Goal: Task Accomplishment & Management: Use online tool/utility

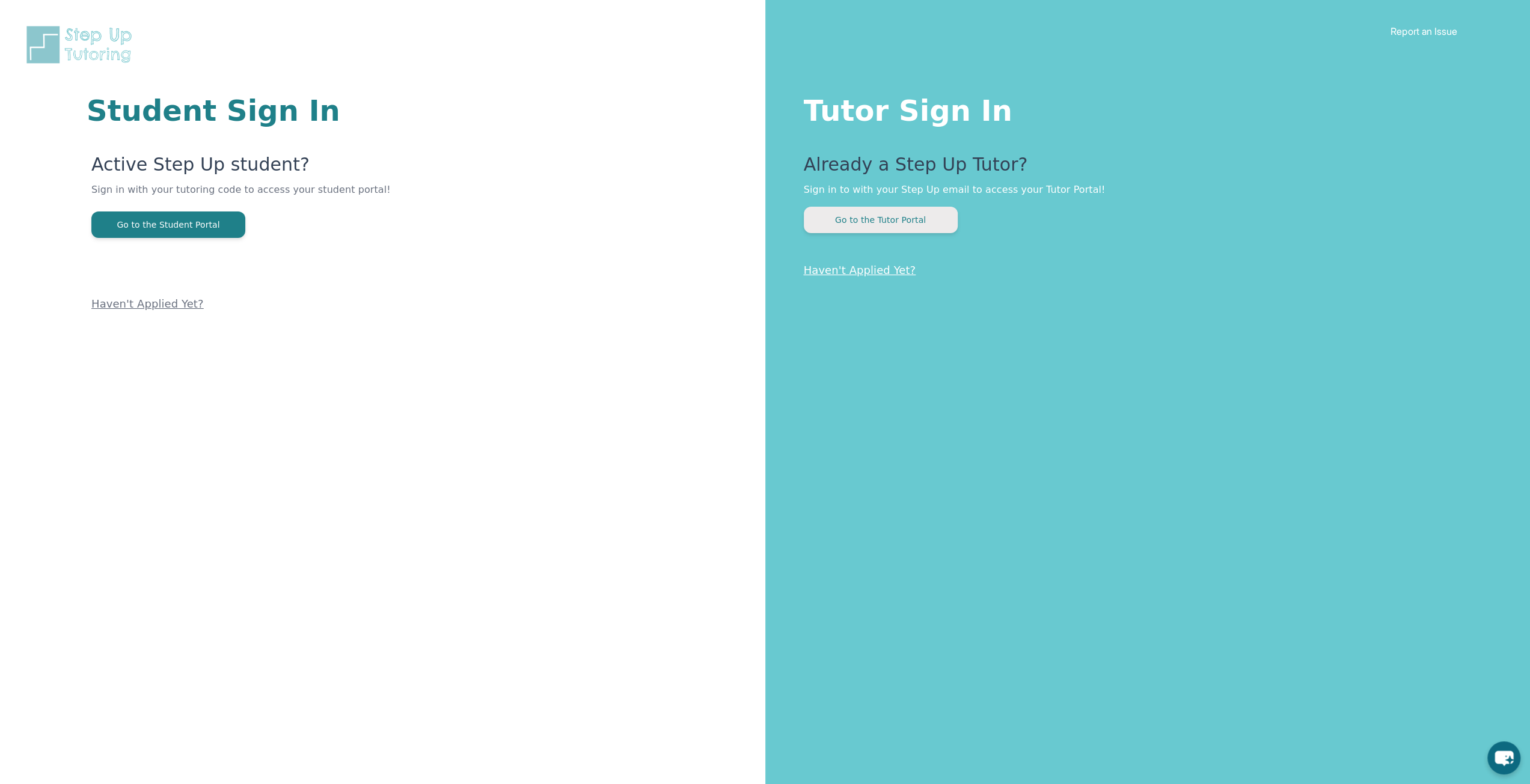
click at [857, 219] on button "Go to the Tutor Portal" at bounding box center [880, 220] width 153 height 26
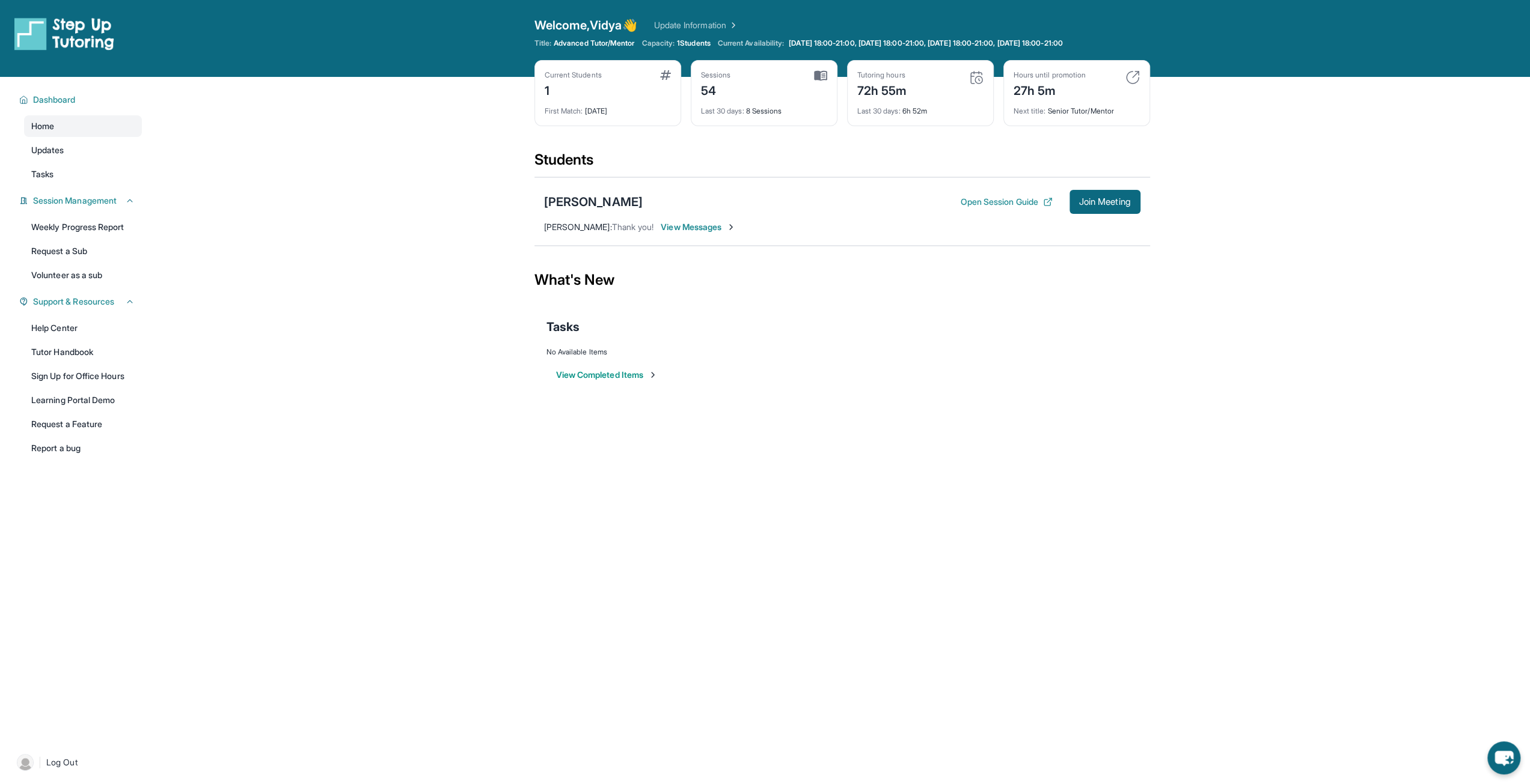
click at [677, 225] on span "View Messages" at bounding box center [698, 227] width 75 height 12
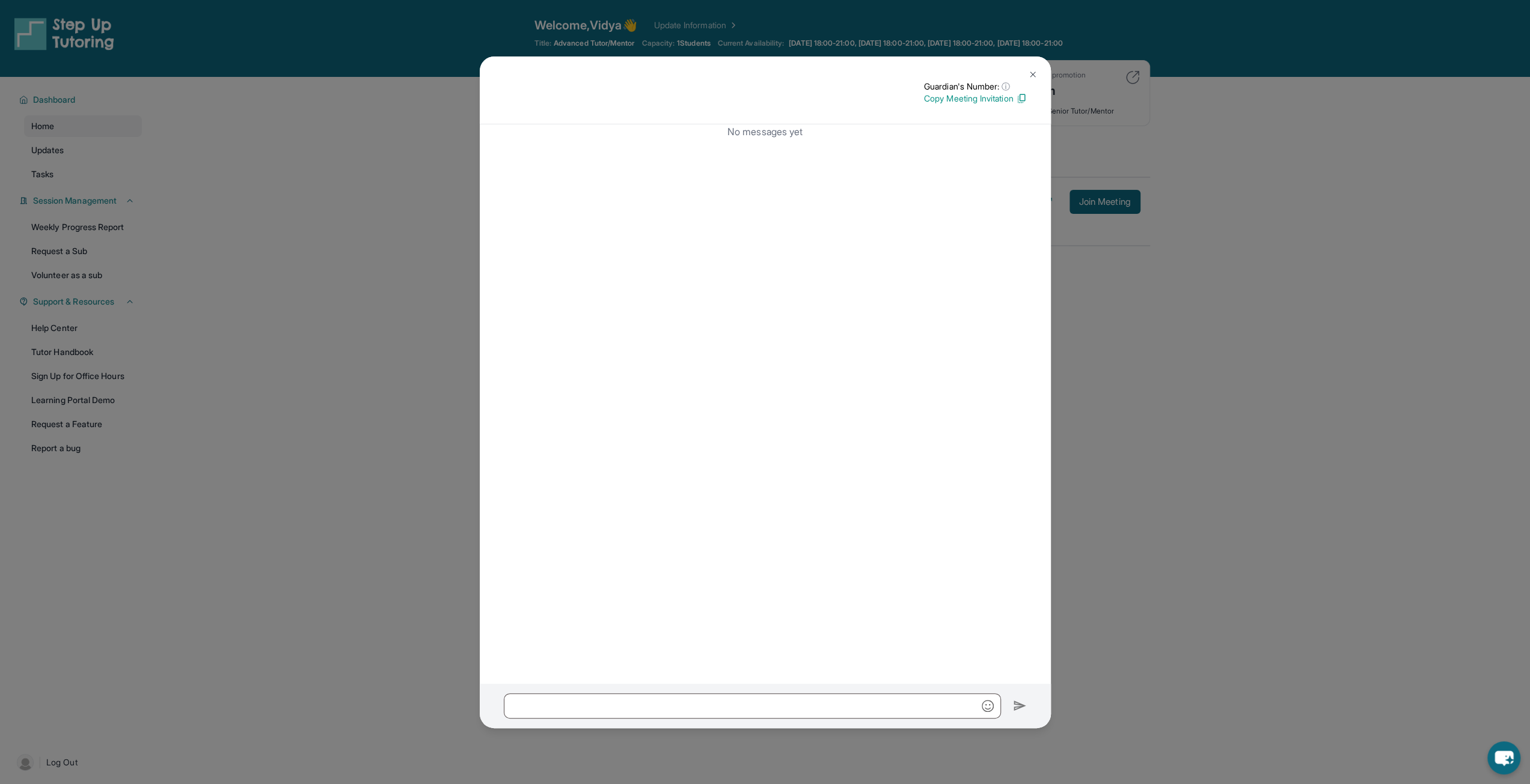
click at [1031, 76] on img at bounding box center [1033, 74] width 10 height 10
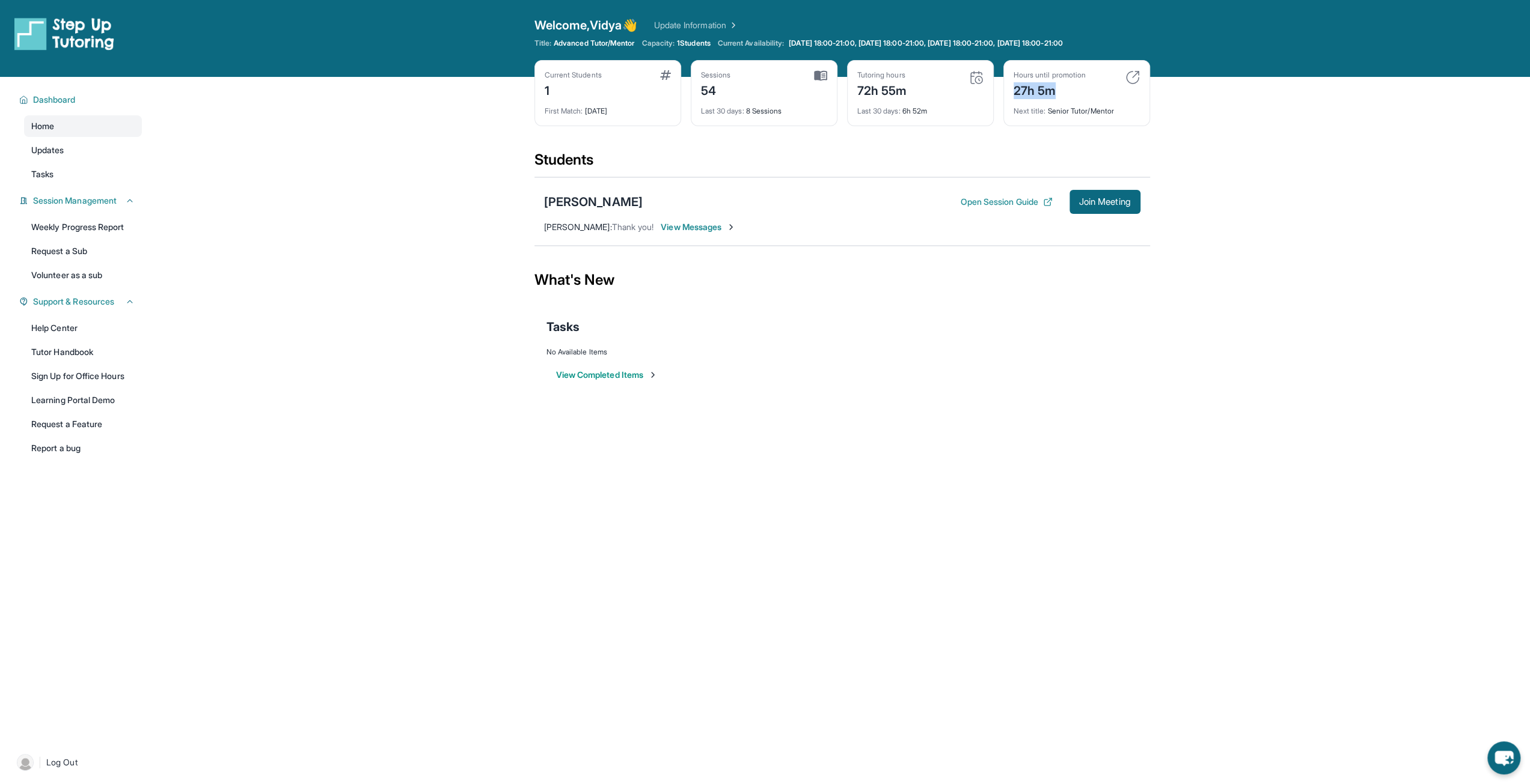
drag, startPoint x: 1014, startPoint y: 90, endPoint x: 1071, endPoint y: 93, distance: 57.1
click at [1071, 93] on div "27h 5m" at bounding box center [1050, 90] width 72 height 20
click at [1238, 180] on main "Current Students 1 First Match : [DATE] Sessions 54 Last 30 days : 8 Sessions T…" at bounding box center [842, 243] width 1377 height 333
click at [1087, 203] on span "Join Meeting" at bounding box center [1105, 201] width 52 height 7
click at [969, 202] on button "Open Session Guide" at bounding box center [1006, 201] width 92 height 12
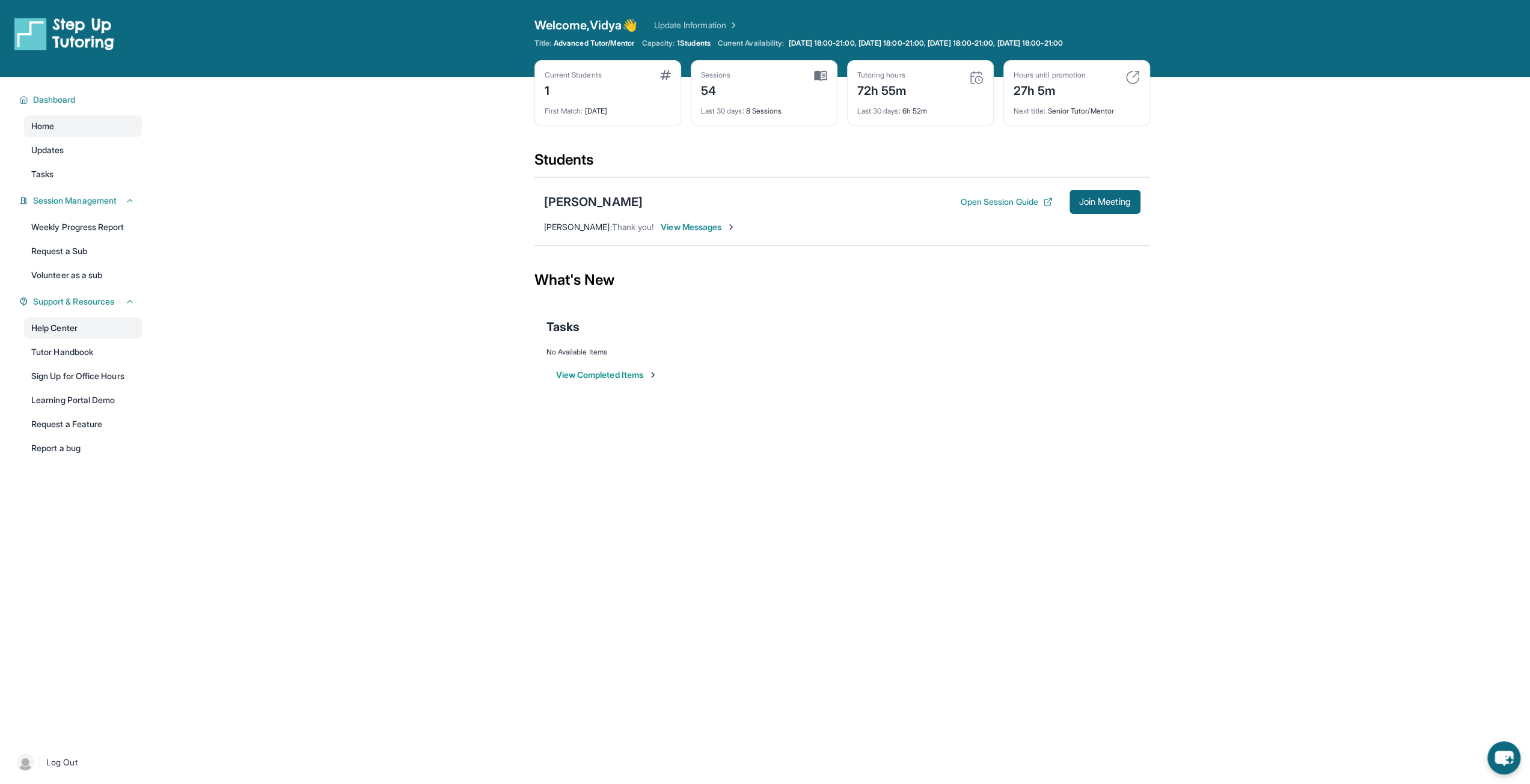
click at [63, 328] on link "Help Center" at bounding box center [83, 328] width 118 height 22
